Goal: Find specific page/section: Find specific page/section

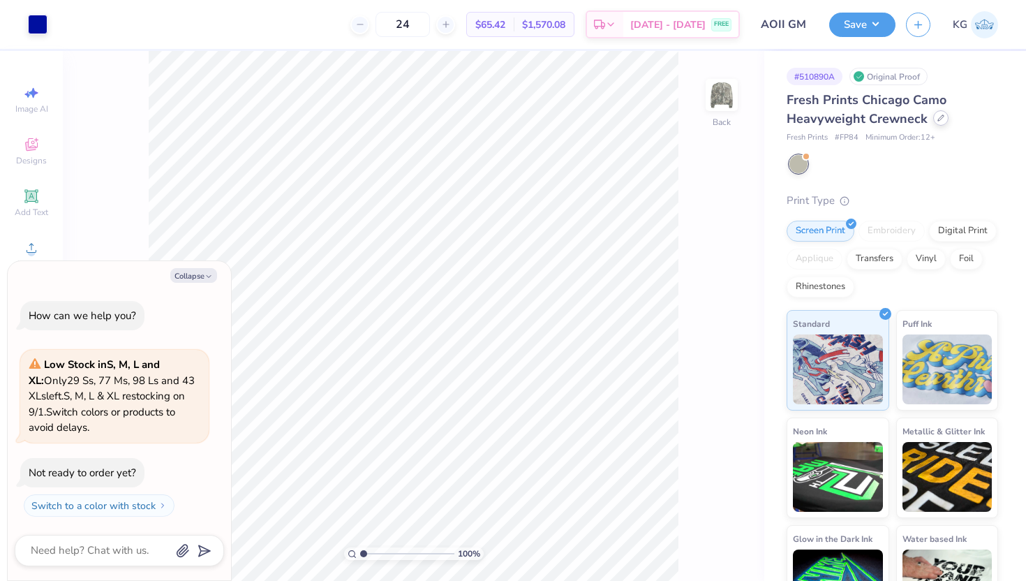
click at [937, 122] on div at bounding box center [940, 117] width 15 height 15
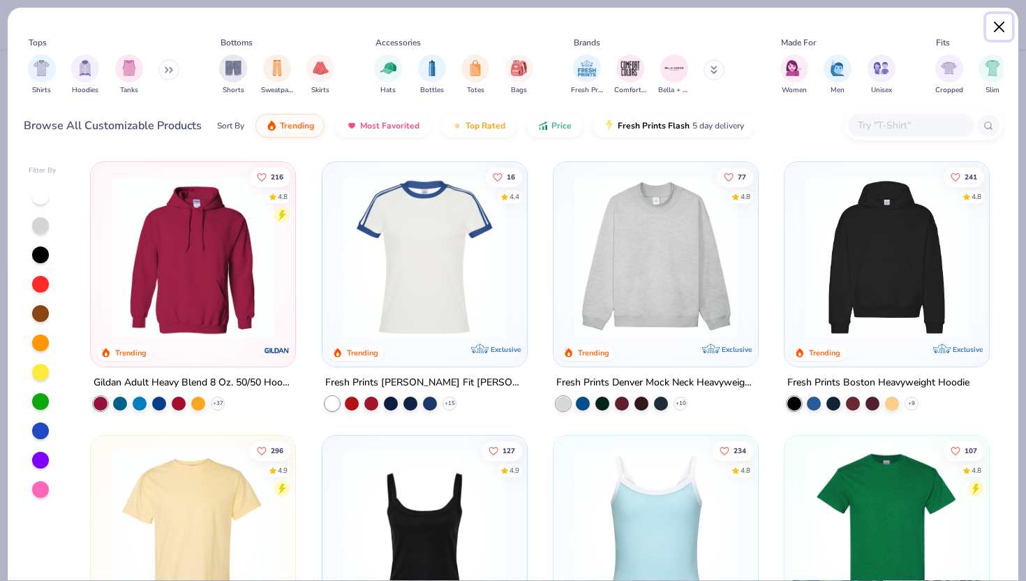
click at [997, 22] on button "Close" at bounding box center [999, 27] width 27 height 27
type textarea "x"
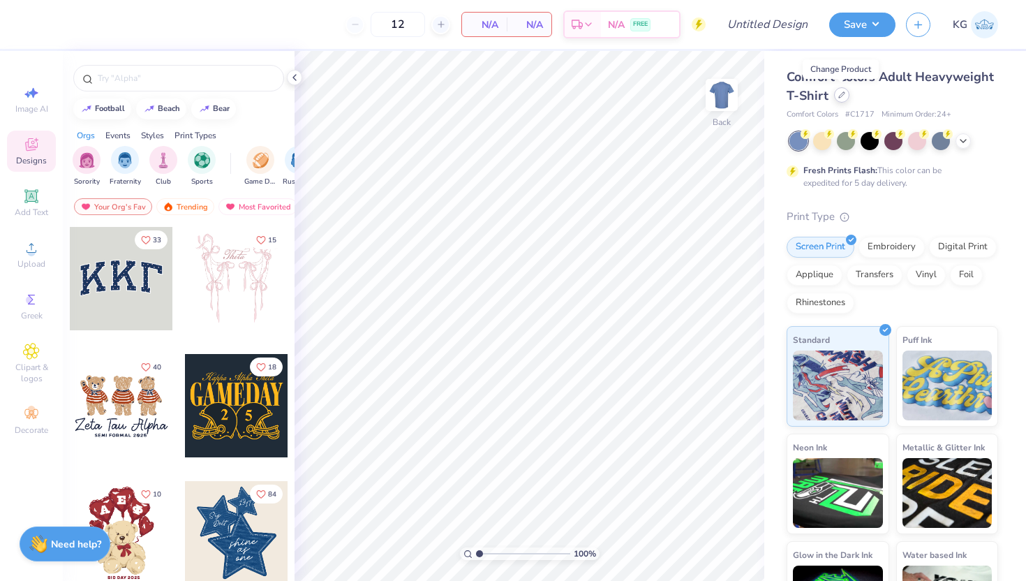
click at [840, 93] on icon at bounding box center [841, 94] width 7 height 7
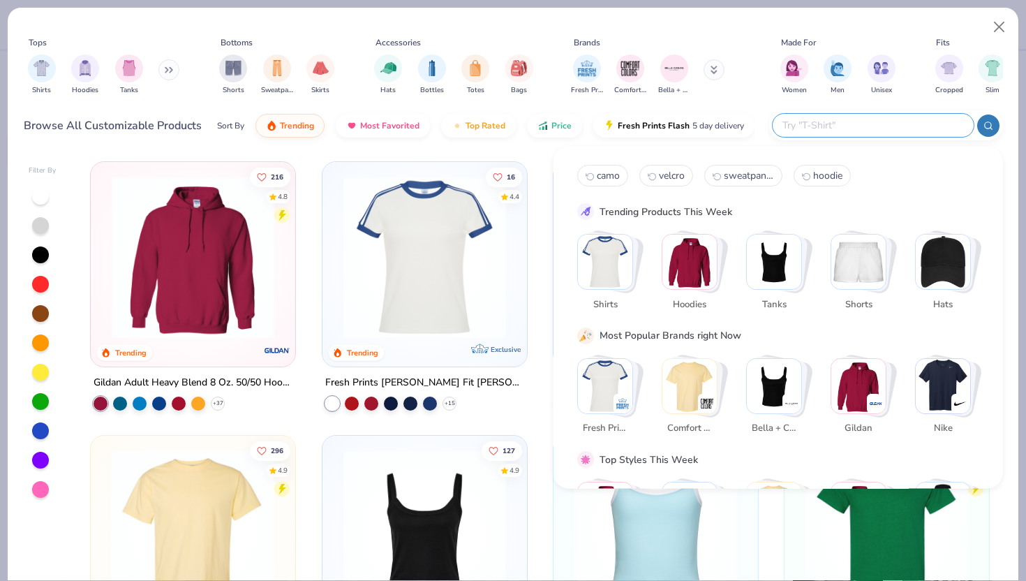
click at [868, 127] on input "text" at bounding box center [872, 125] width 183 height 16
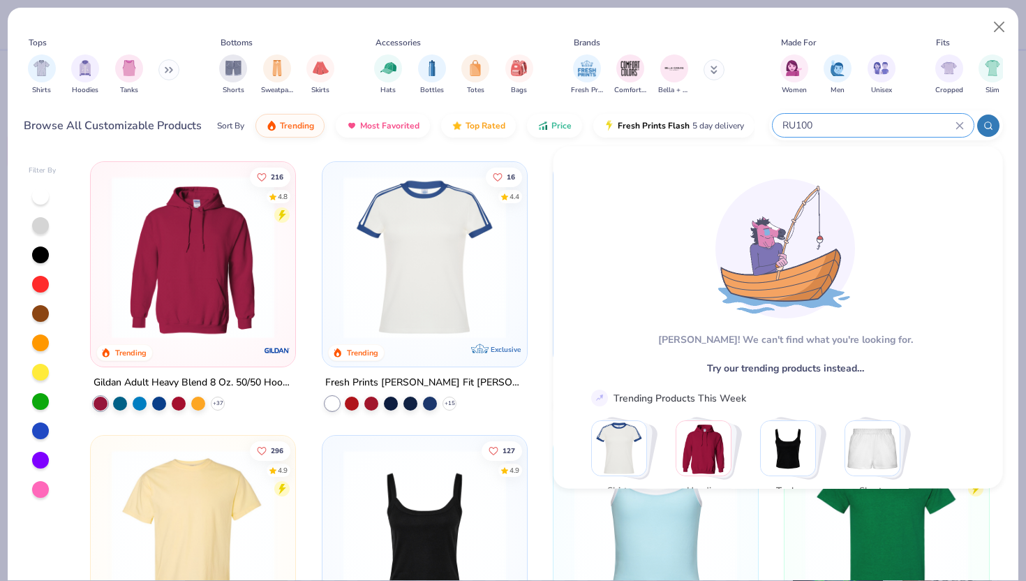
type input "RU100"
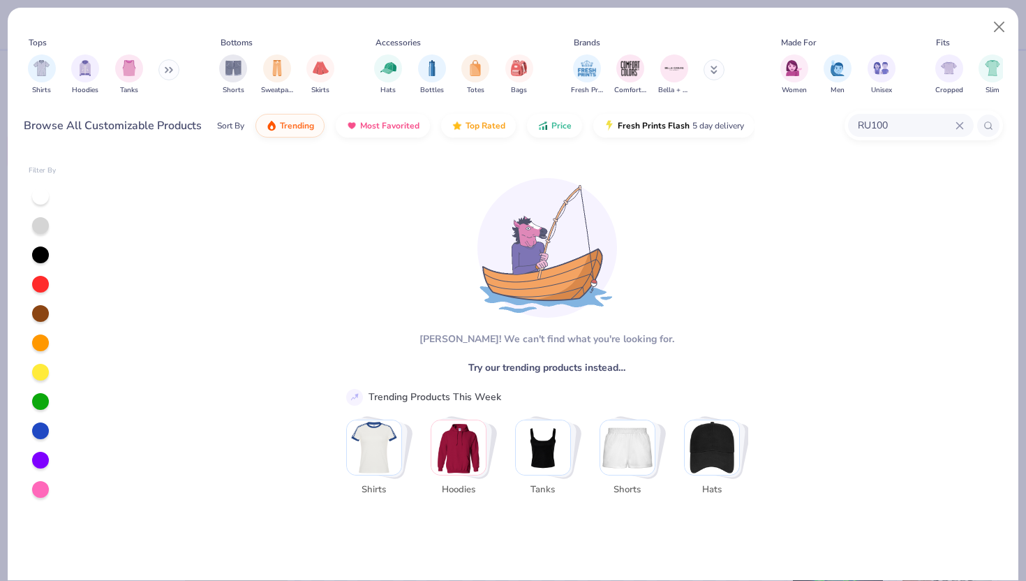
click at [960, 125] on icon at bounding box center [959, 125] width 6 height 6
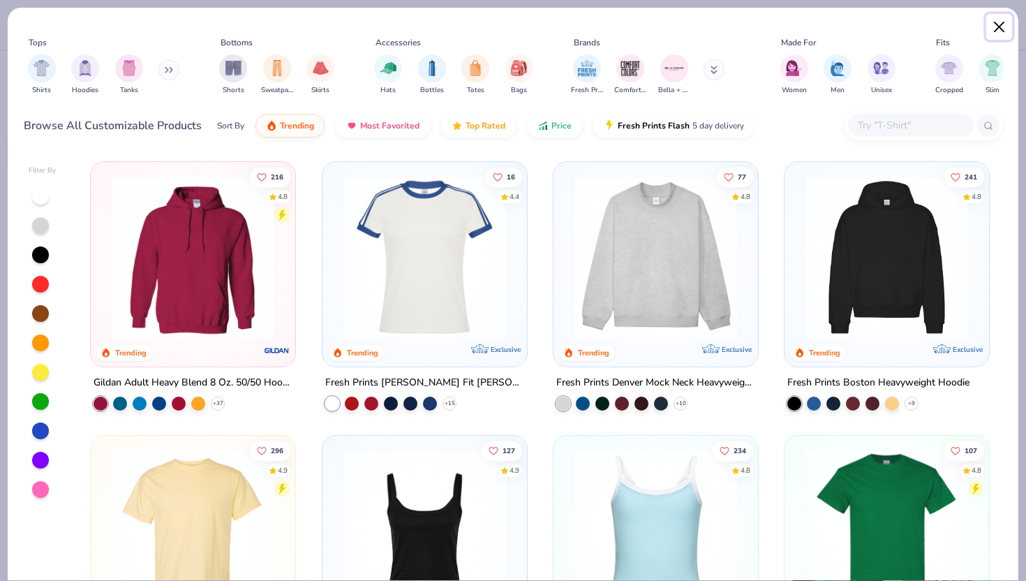
click at [1001, 26] on button "Close" at bounding box center [999, 27] width 27 height 27
